Goal: Transaction & Acquisition: Purchase product/service

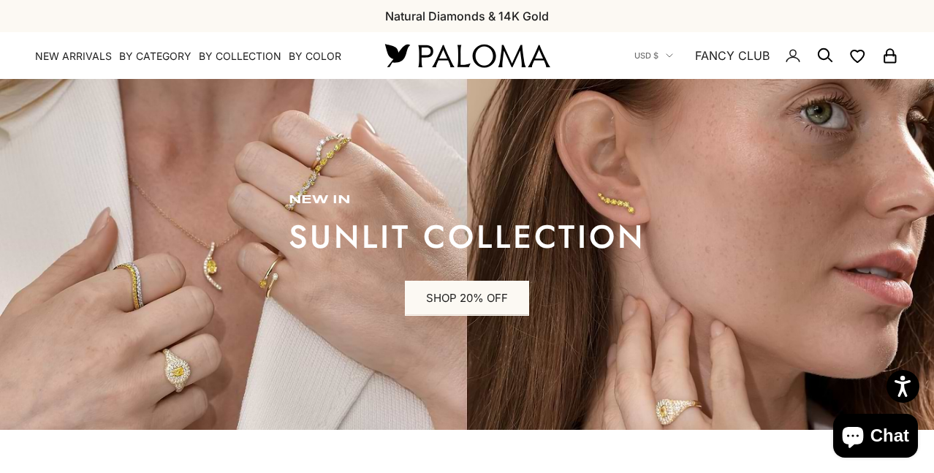
click at [821, 53] on icon "Secondary navigation" at bounding box center [825, 56] width 18 height 18
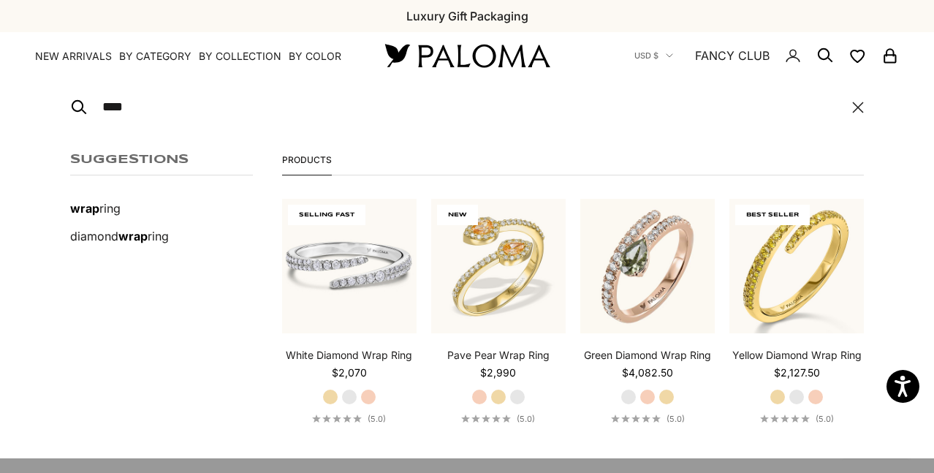
type input "****"
click at [346, 278] on img at bounding box center [349, 266] width 134 height 134
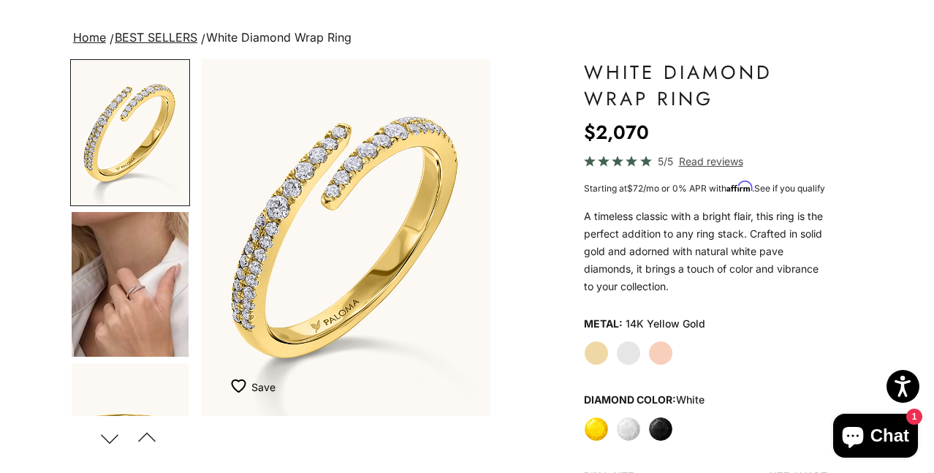
scroll to position [84, 0]
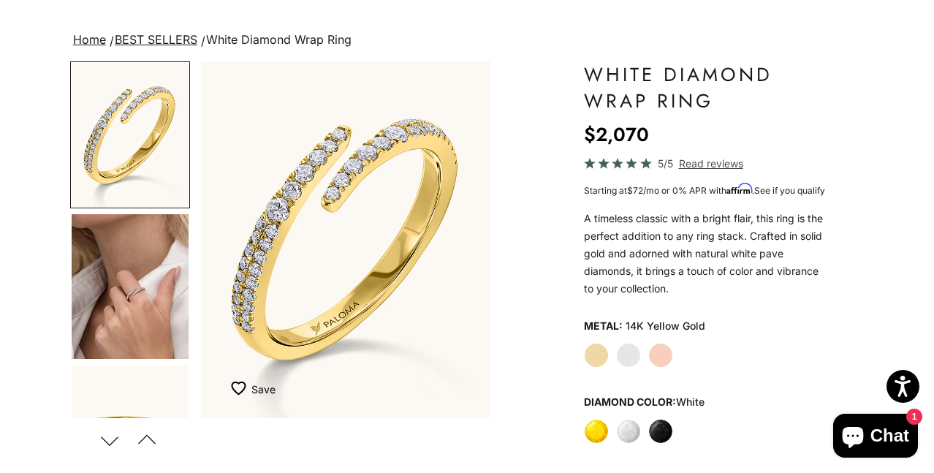
click at [153, 301] on img "Go to item 4" at bounding box center [130, 286] width 117 height 145
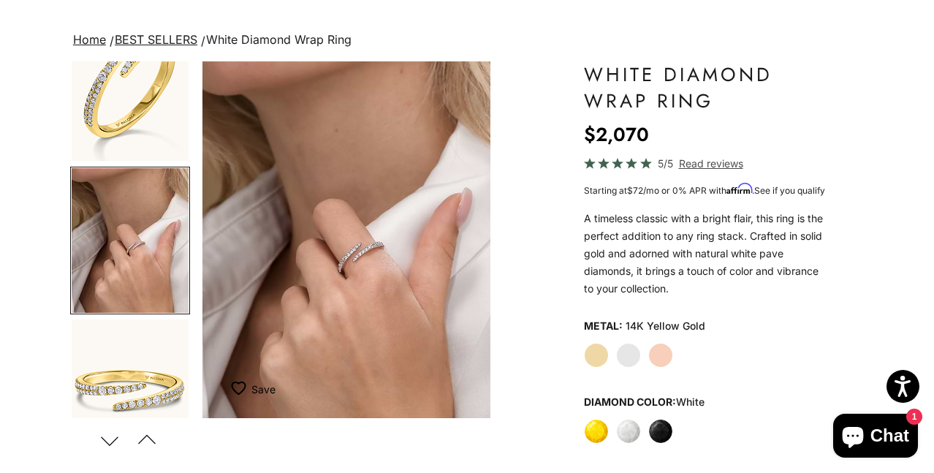
scroll to position [0, 306]
click at [356, 270] on img "Item 4 of 14" at bounding box center [346, 239] width 289 height 357
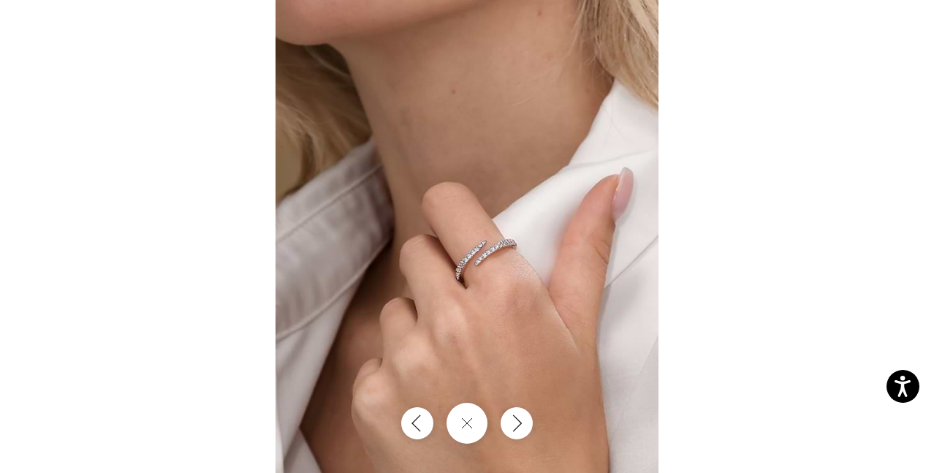
click at [493, 251] on img at bounding box center [467, 236] width 383 height 473
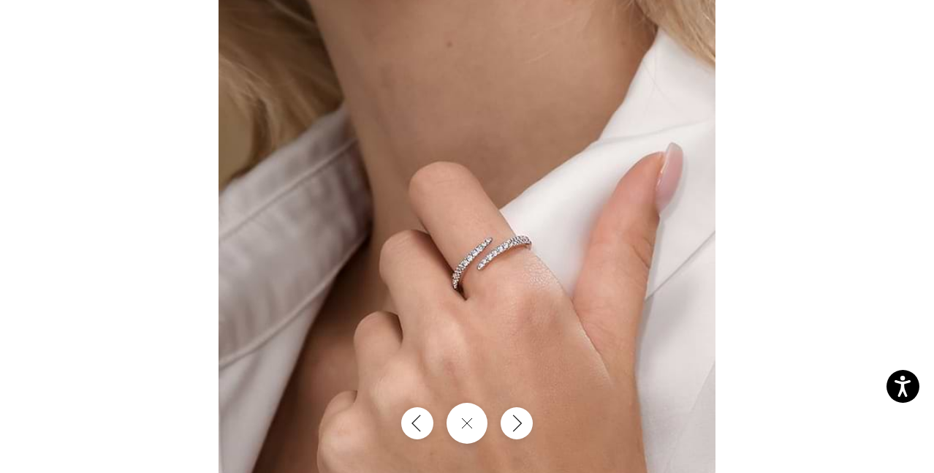
click at [509, 261] on img at bounding box center [467, 232] width 497 height 614
